Goal: Use online tool/utility

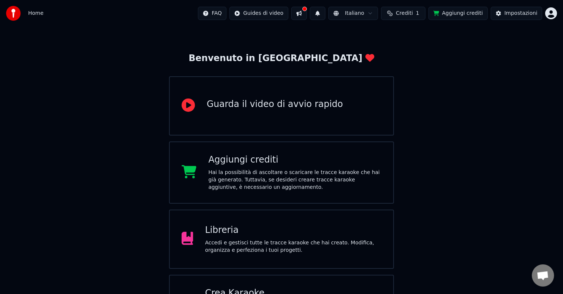
scroll to position [58, 0]
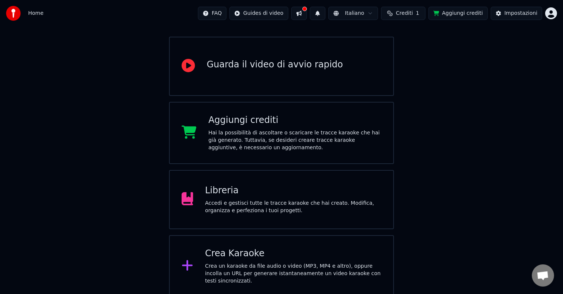
click at [254, 258] on div "Crea Karaoke" at bounding box center [293, 254] width 176 height 12
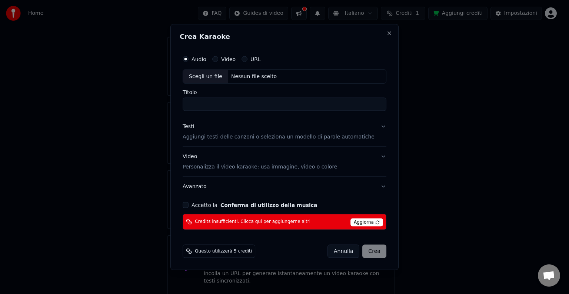
click at [366, 222] on span "Aggiorna" at bounding box center [367, 222] width 33 height 8
click at [347, 222] on div "Credits insufficienti. Clicca qui per aggiungerne altri Aggiorna" at bounding box center [285, 222] width 204 height 16
drag, startPoint x: 381, startPoint y: 217, endPoint x: 407, endPoint y: 215, distance: 25.6
click at [395, 217] on body "Home FAQ Guides di video Italiano Crediti 1 Aggiungi crediti Impostazioni Benve…" at bounding box center [281, 120] width 563 height 356
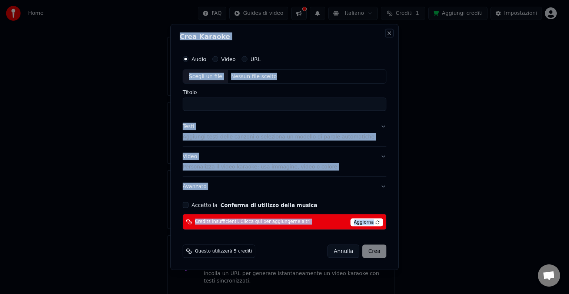
click at [387, 33] on button "Close" at bounding box center [390, 33] width 6 height 6
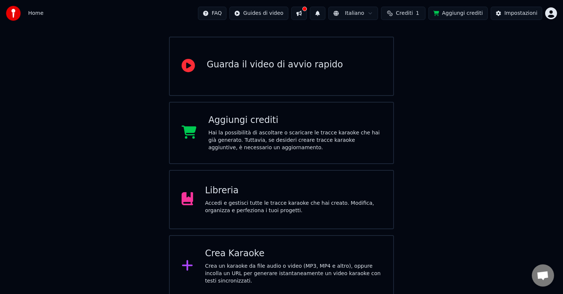
click at [289, 124] on div "Aggiungi crediti" at bounding box center [294, 121] width 173 height 12
click at [252, 122] on div "Aggiungi crediti" at bounding box center [294, 121] width 173 height 12
